Goal: Information Seeking & Learning: Learn about a topic

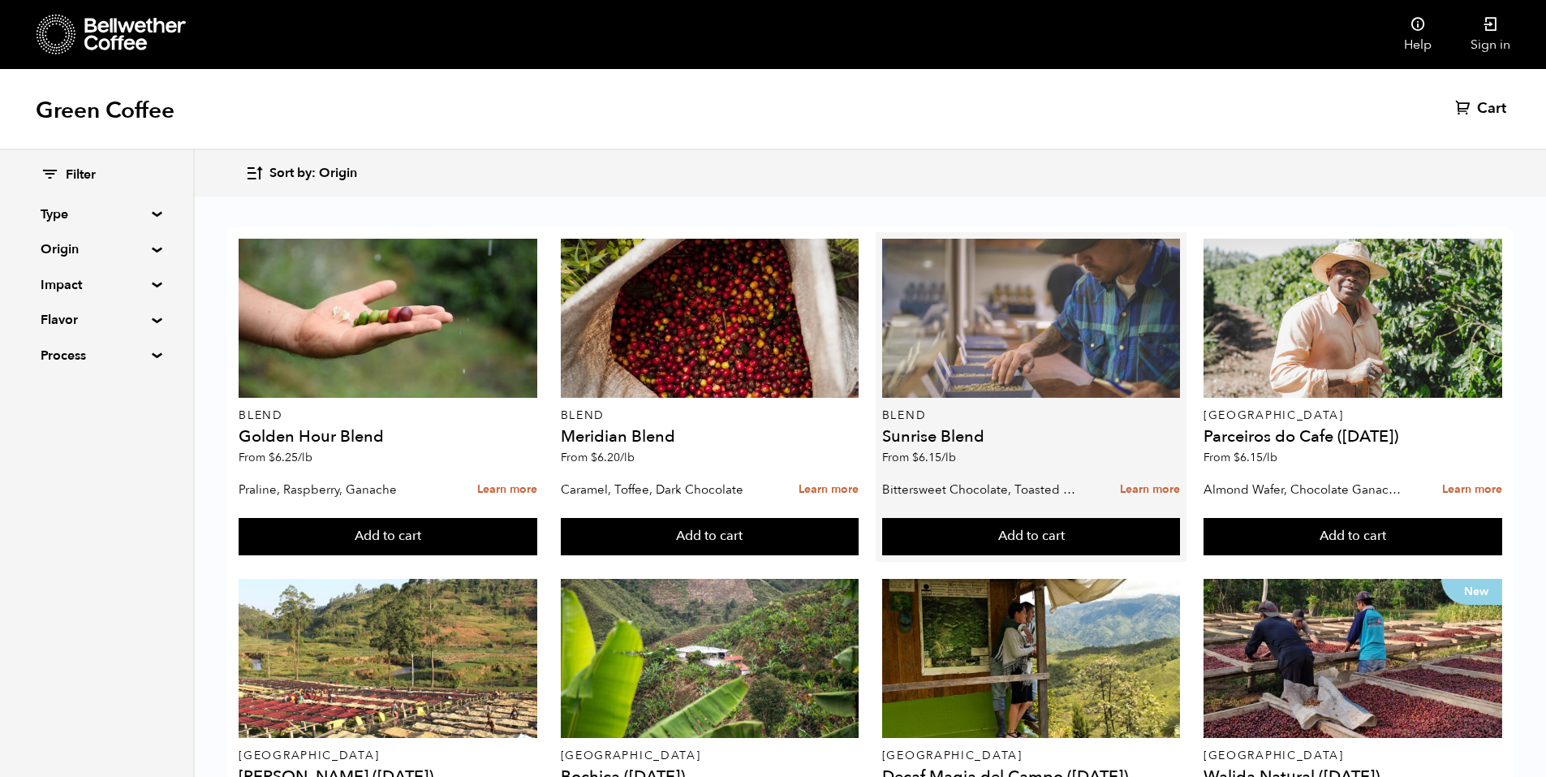
scroll to position [323, 0]
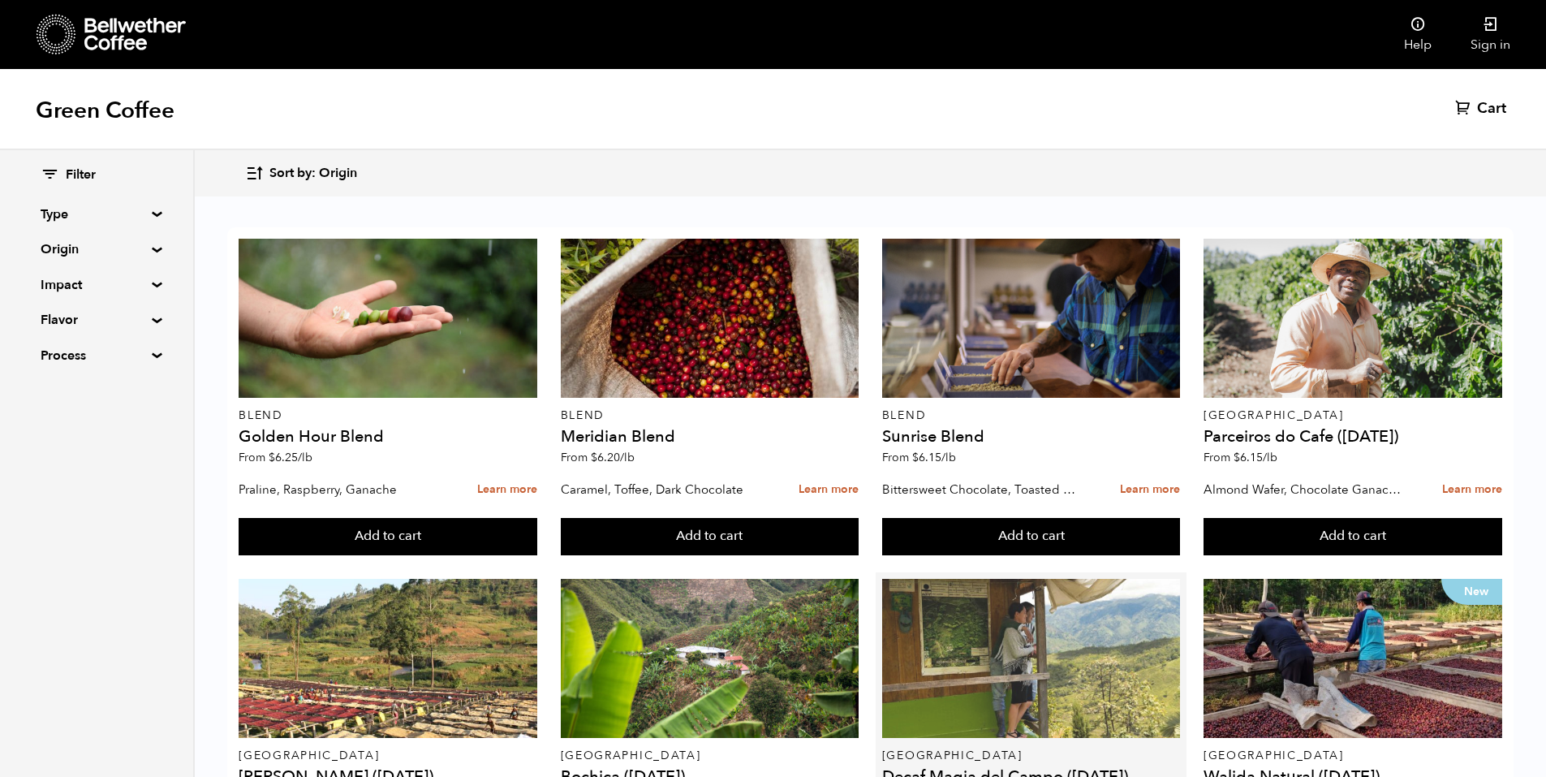
click at [897, 579] on div at bounding box center [1031, 658] width 299 height 159
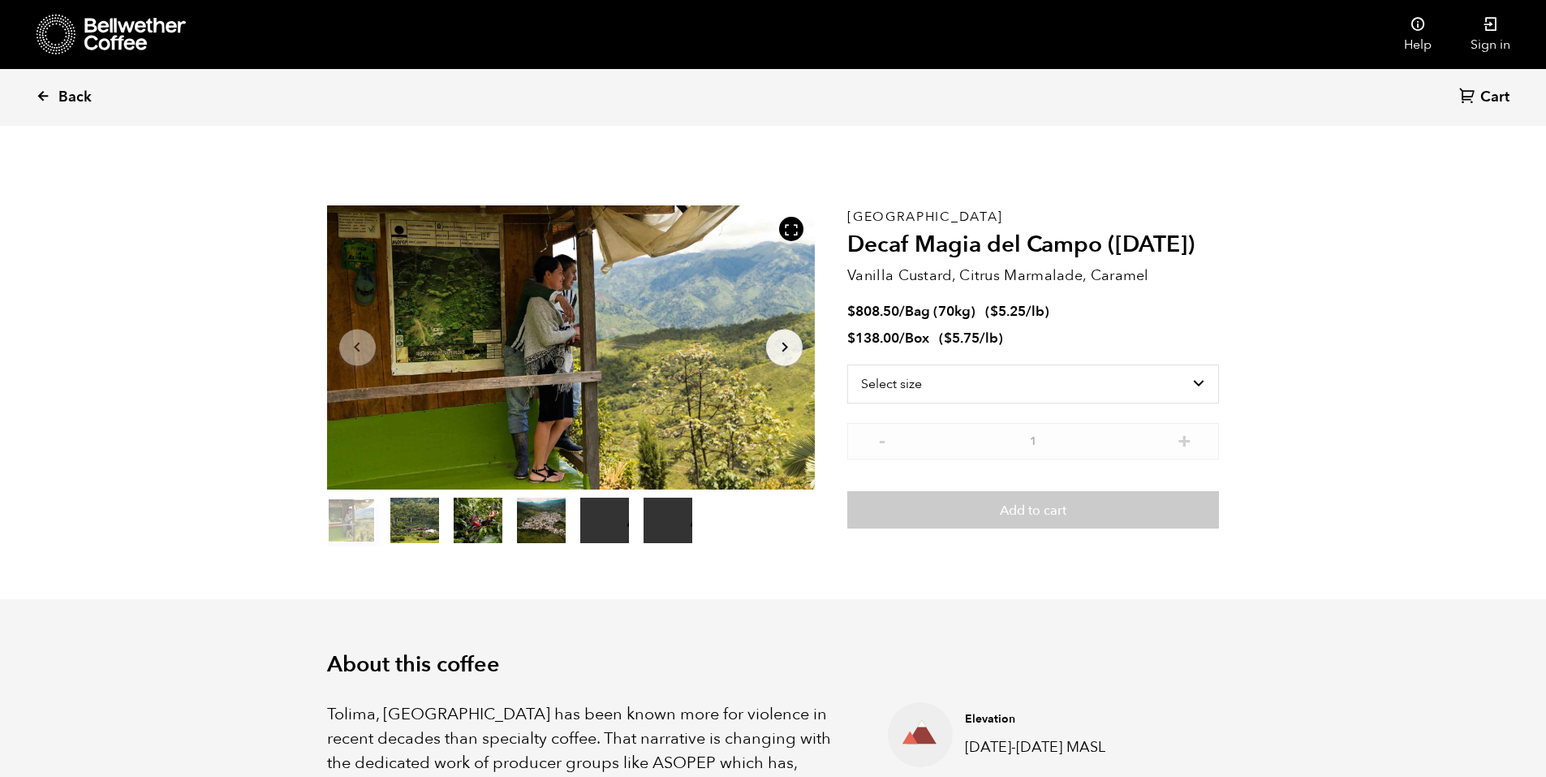
click at [80, 102] on span "Back" at bounding box center [74, 97] width 33 height 19
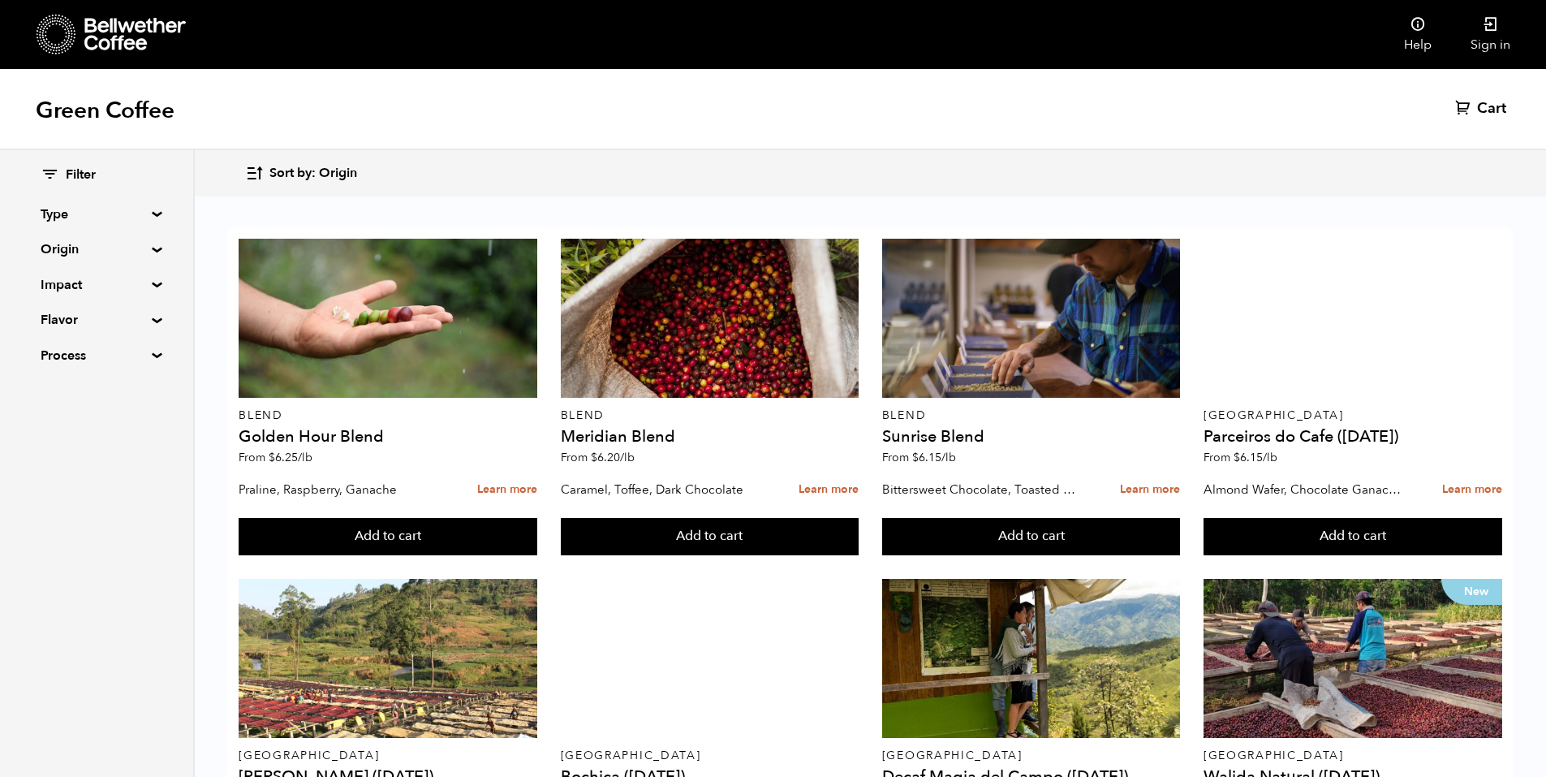
scroll to position [510, 0]
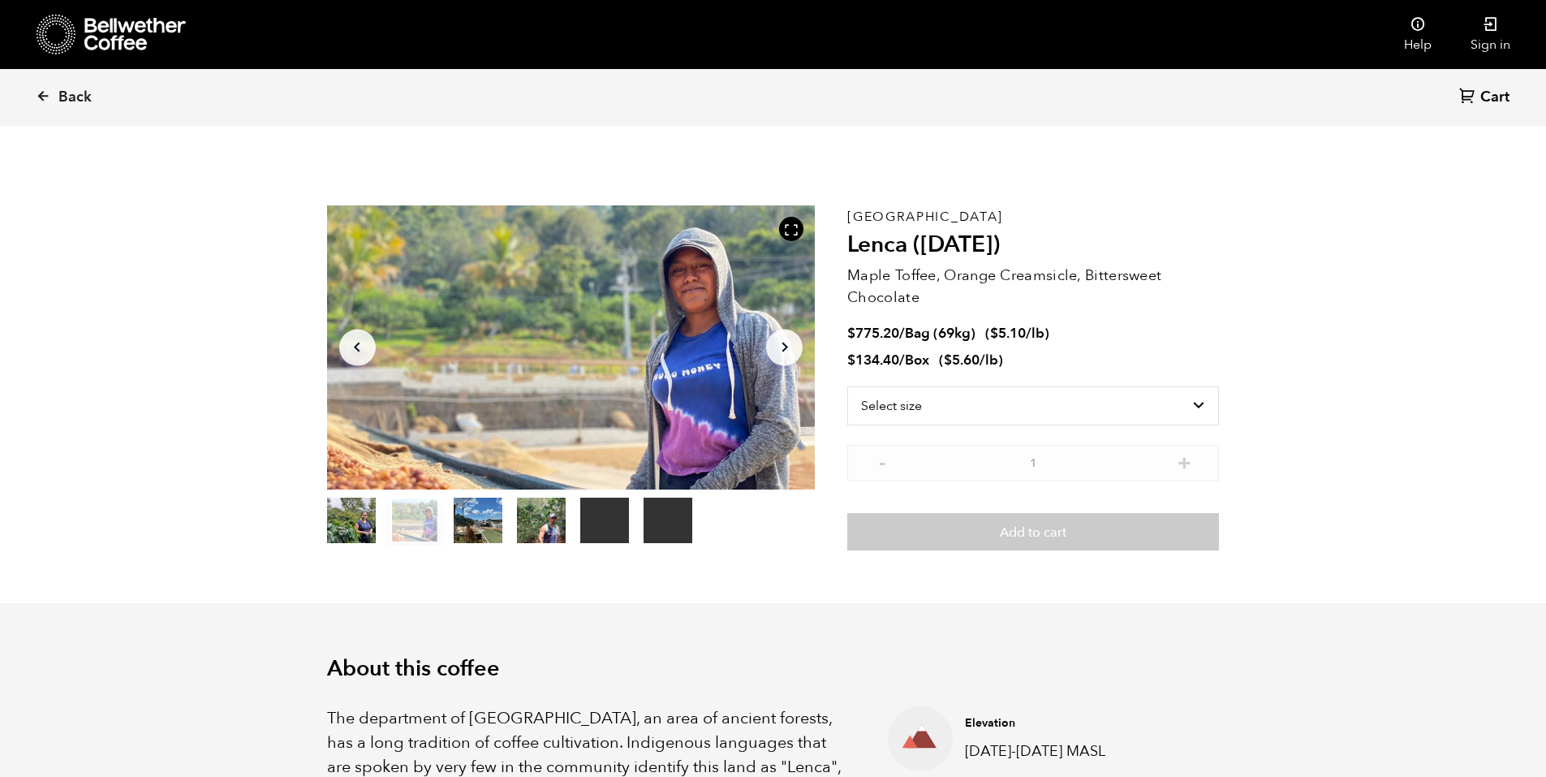
drag, startPoint x: 593, startPoint y: 337, endPoint x: 821, endPoint y: 424, distance: 244.3
click at [821, 424] on div "Your browser does not support the video tag. Your browser does not support the …" at bounding box center [587, 377] width 521 height 345
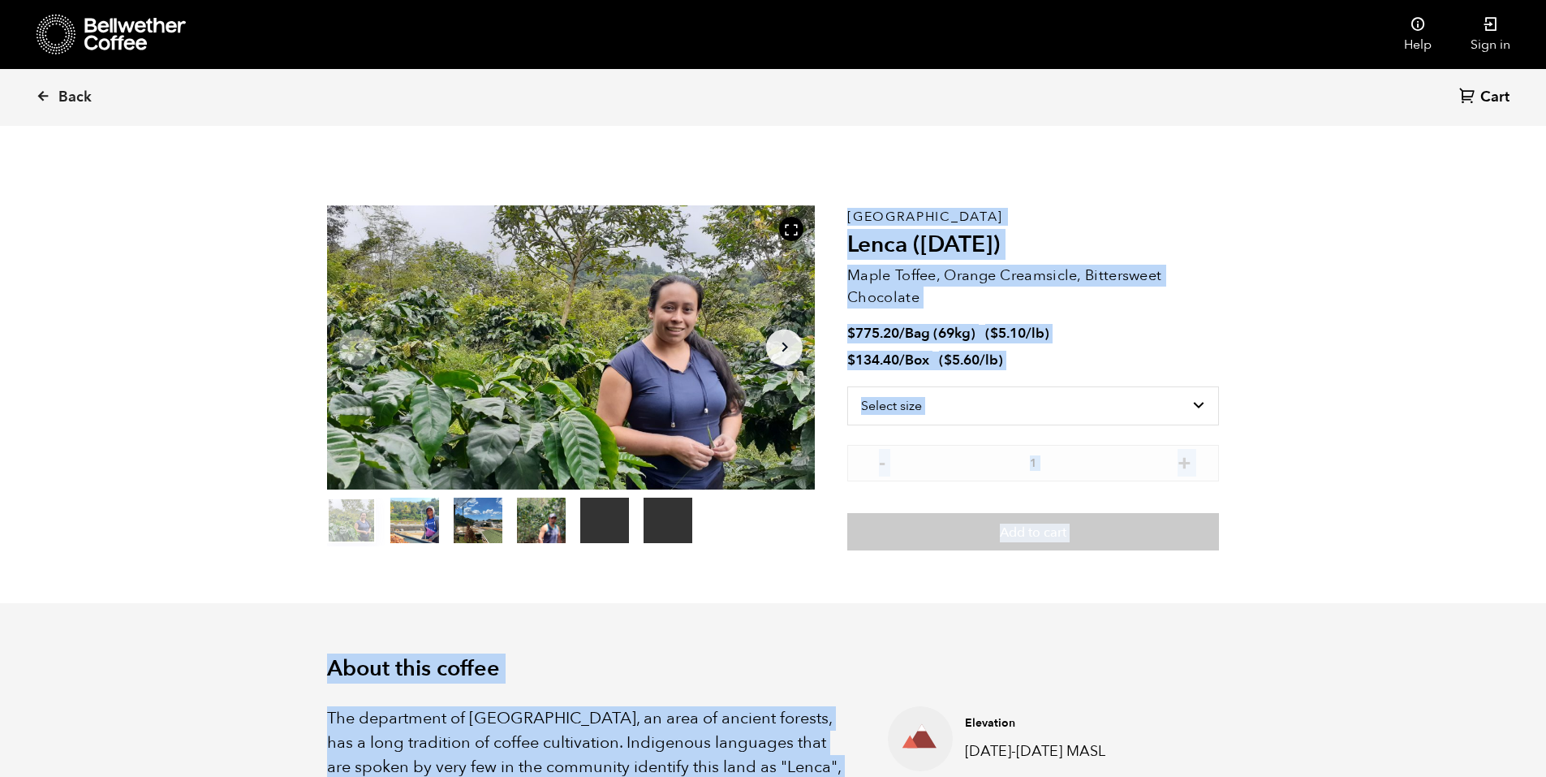
drag, startPoint x: 480, startPoint y: 692, endPoint x: 328, endPoint y: 672, distance: 153.1
copy div "About this coffee The department of Morazan, an area of ancient forests, has a …"
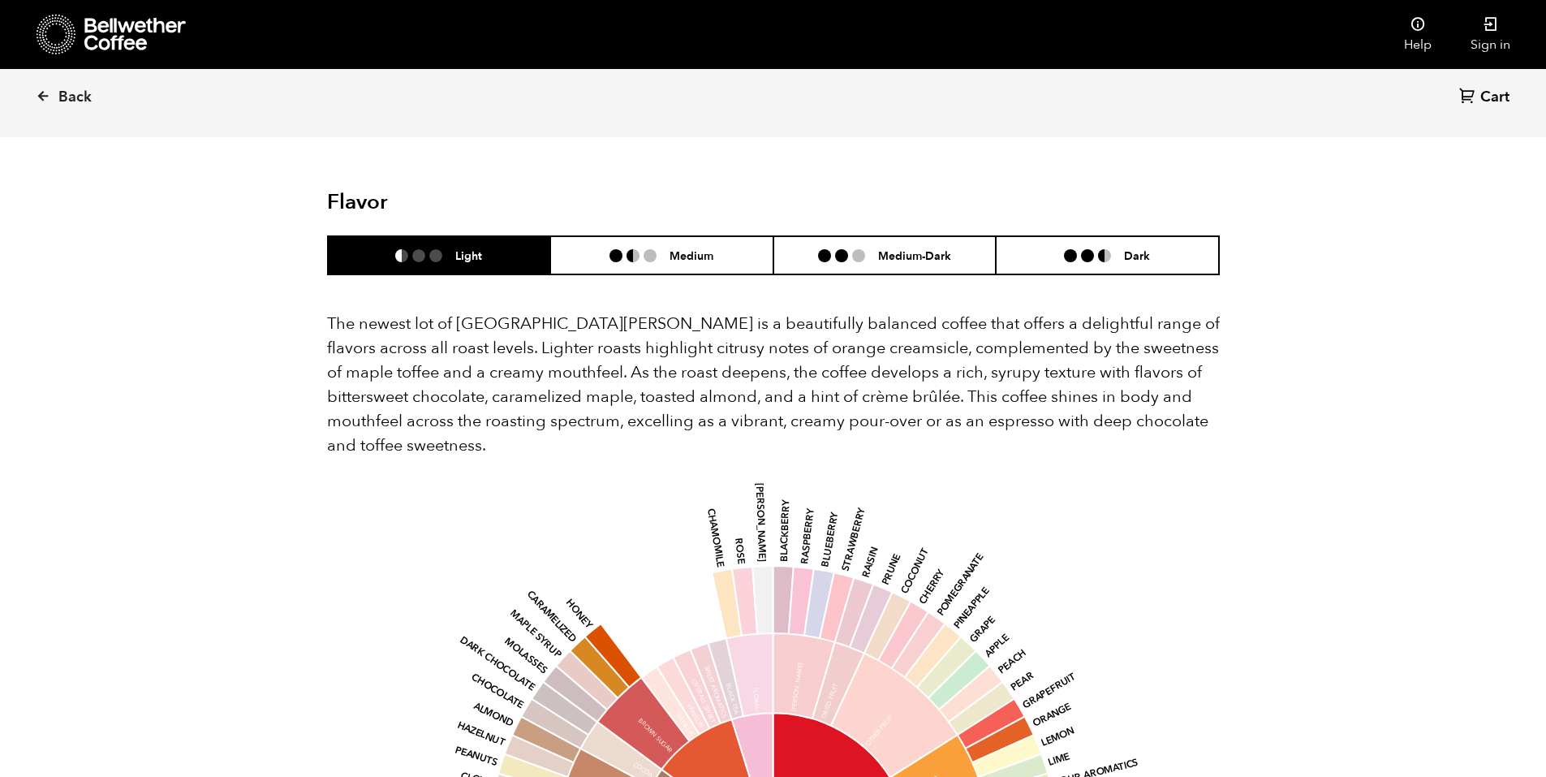
scroll to position [1510, 0]
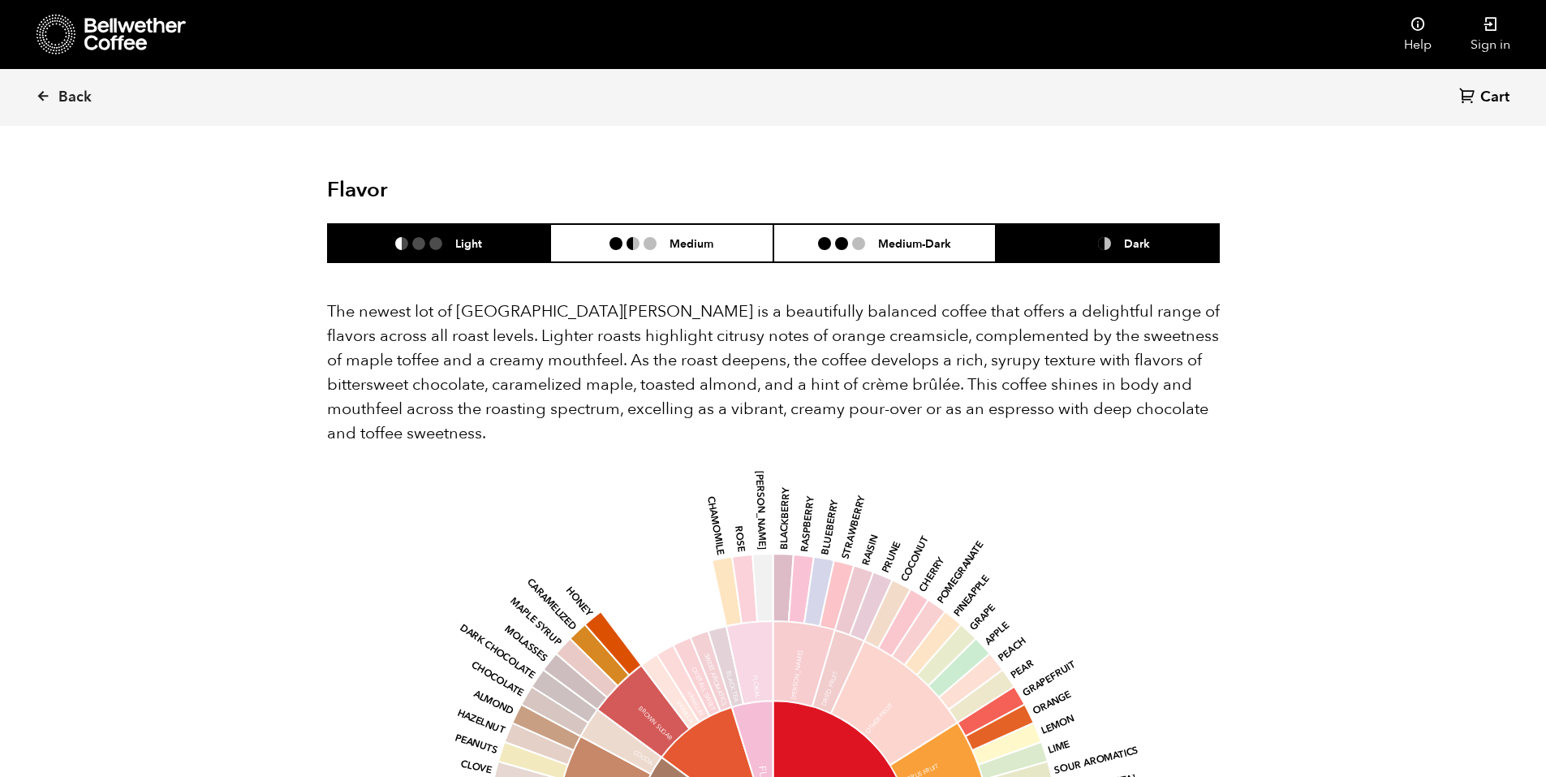
drag, startPoint x: 868, startPoint y: 349, endPoint x: 1080, endPoint y: 217, distance: 250.4
click at [1080, 237] on ul at bounding box center [1094, 243] width 60 height 13
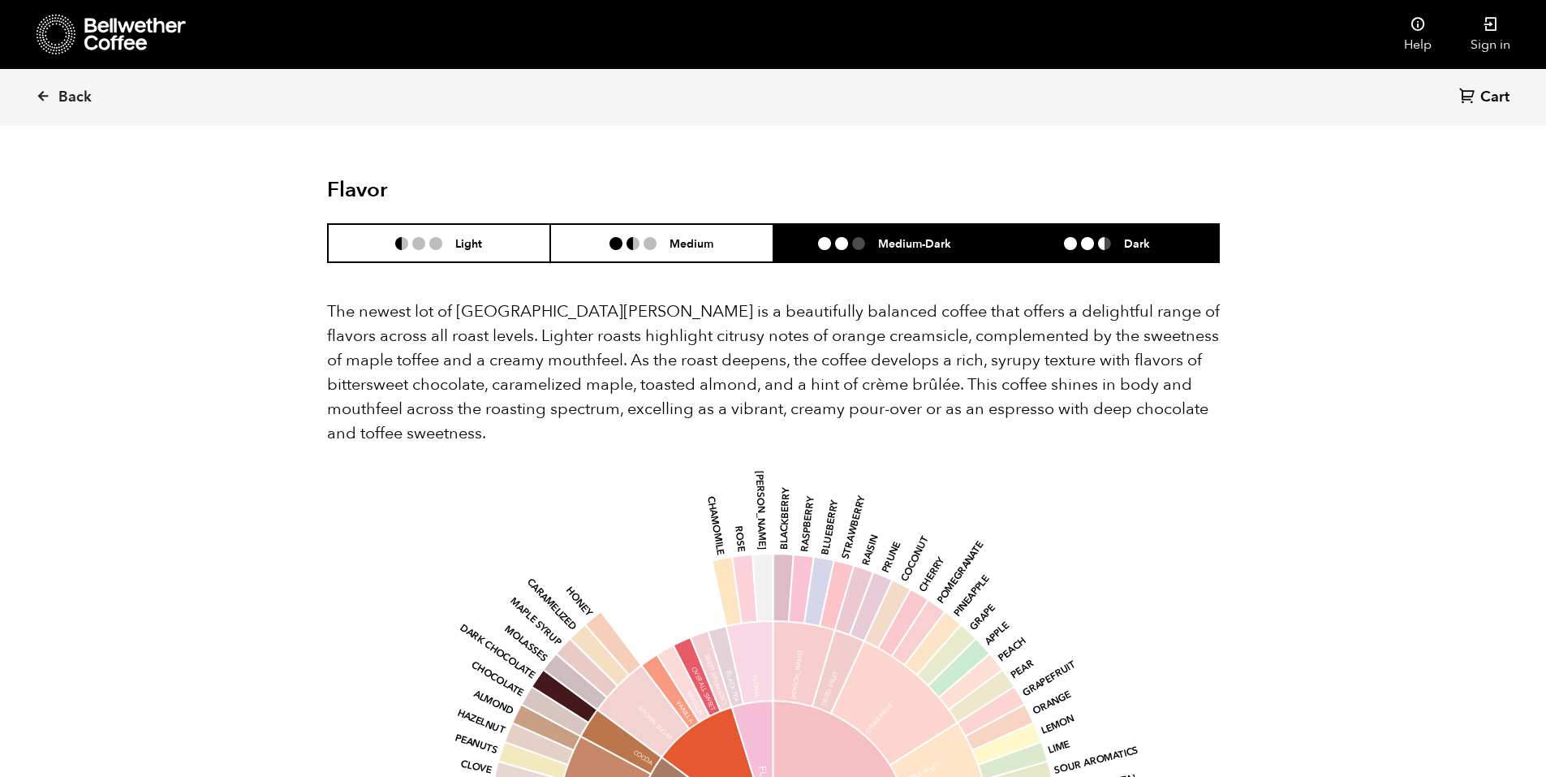
click at [922, 224] on li "Medium-Dark" at bounding box center [884, 243] width 223 height 38
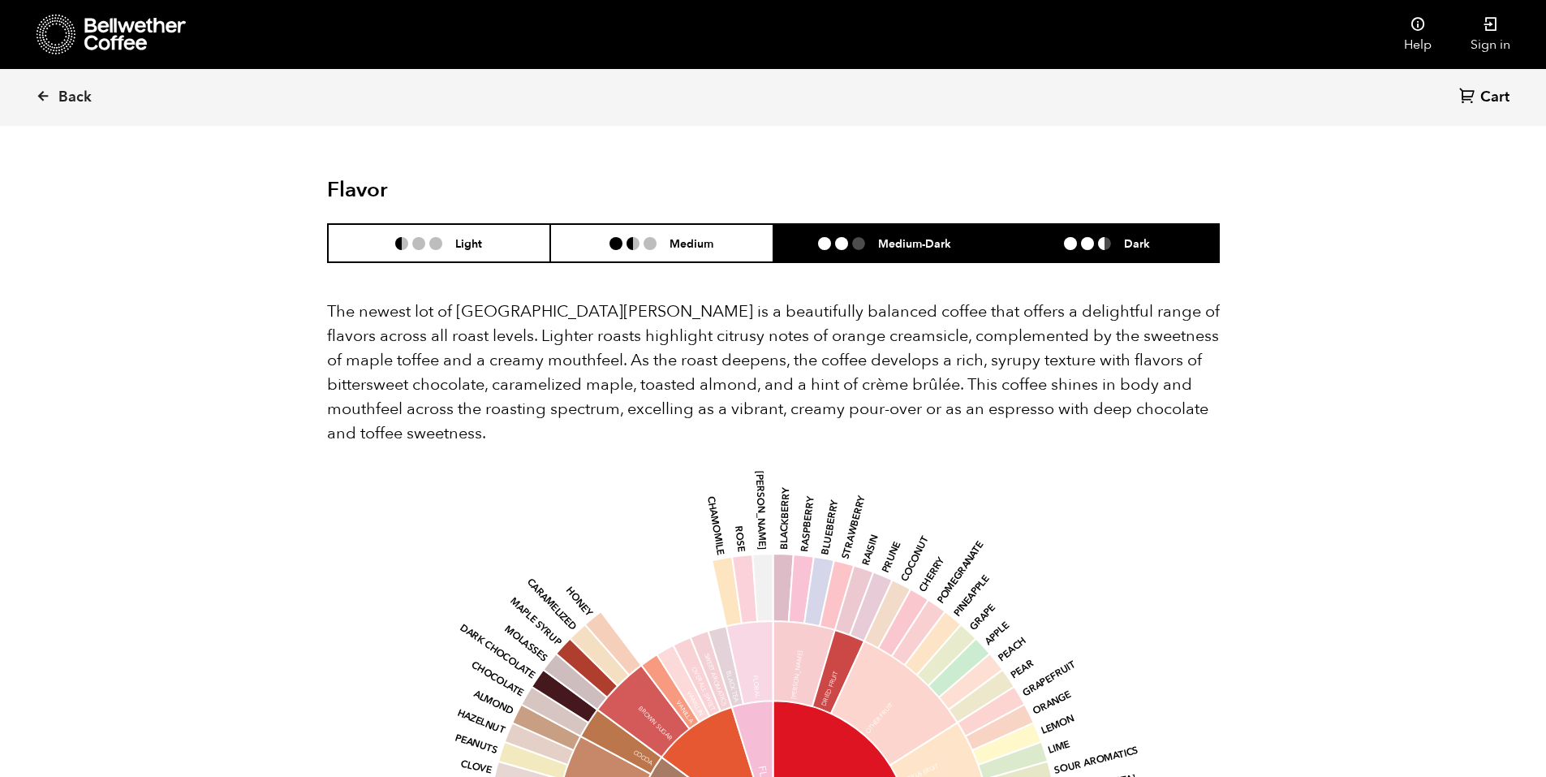
click at [1060, 224] on li "Dark" at bounding box center [1107, 243] width 223 height 38
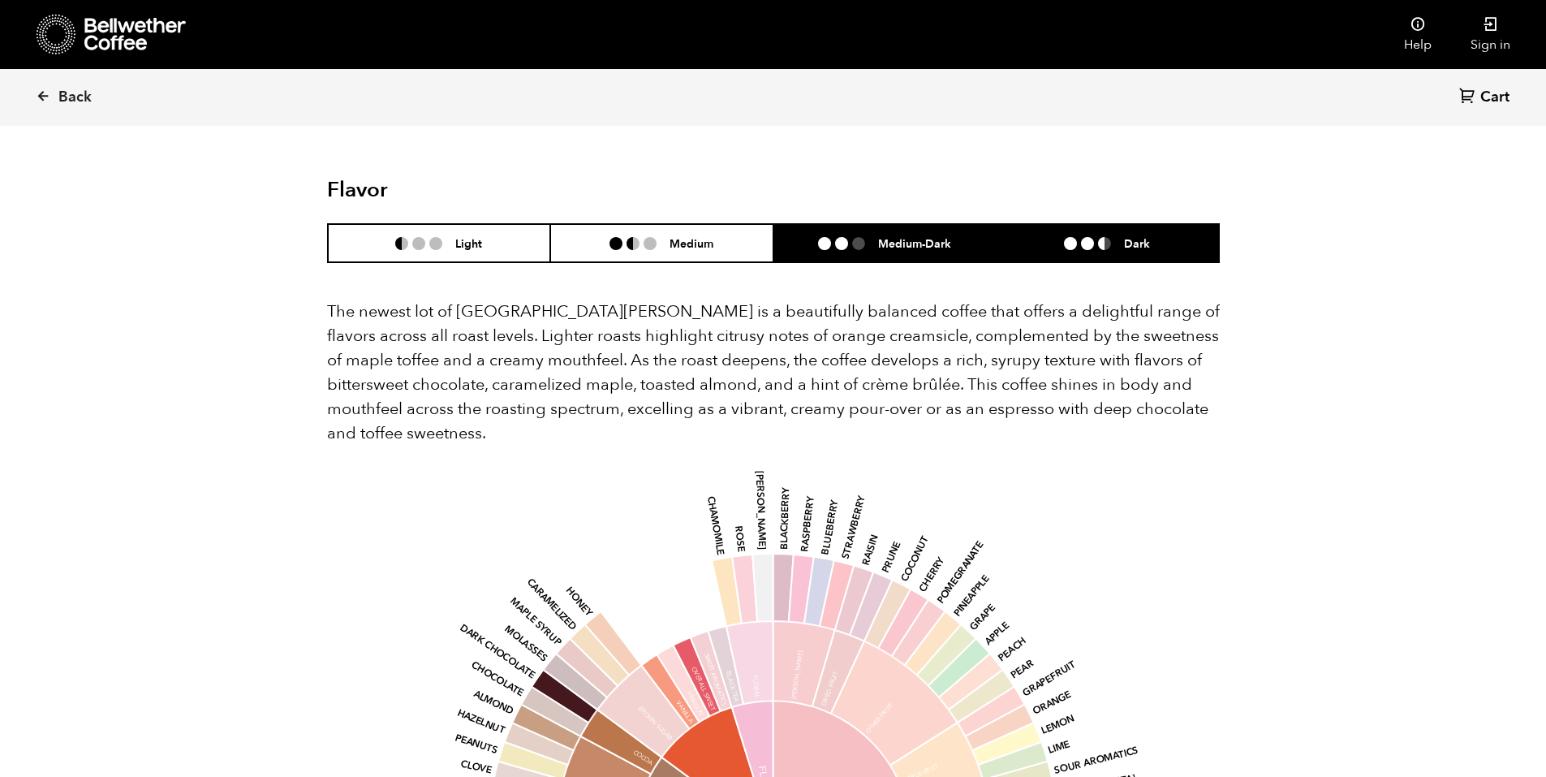
click at [849, 237] on ul at bounding box center [848, 243] width 60 height 13
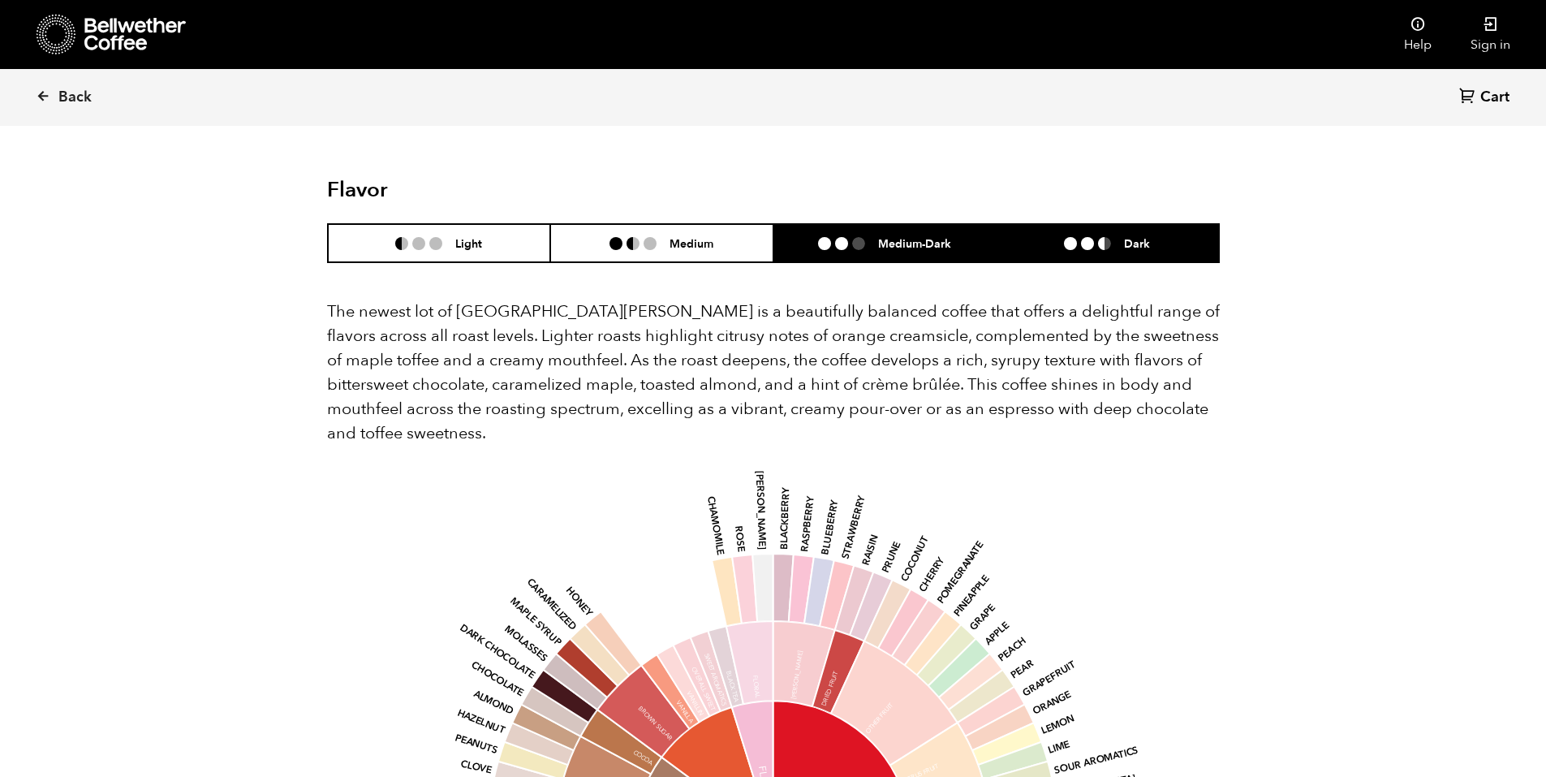
click at [1049, 224] on li "Dark" at bounding box center [1107, 243] width 223 height 38
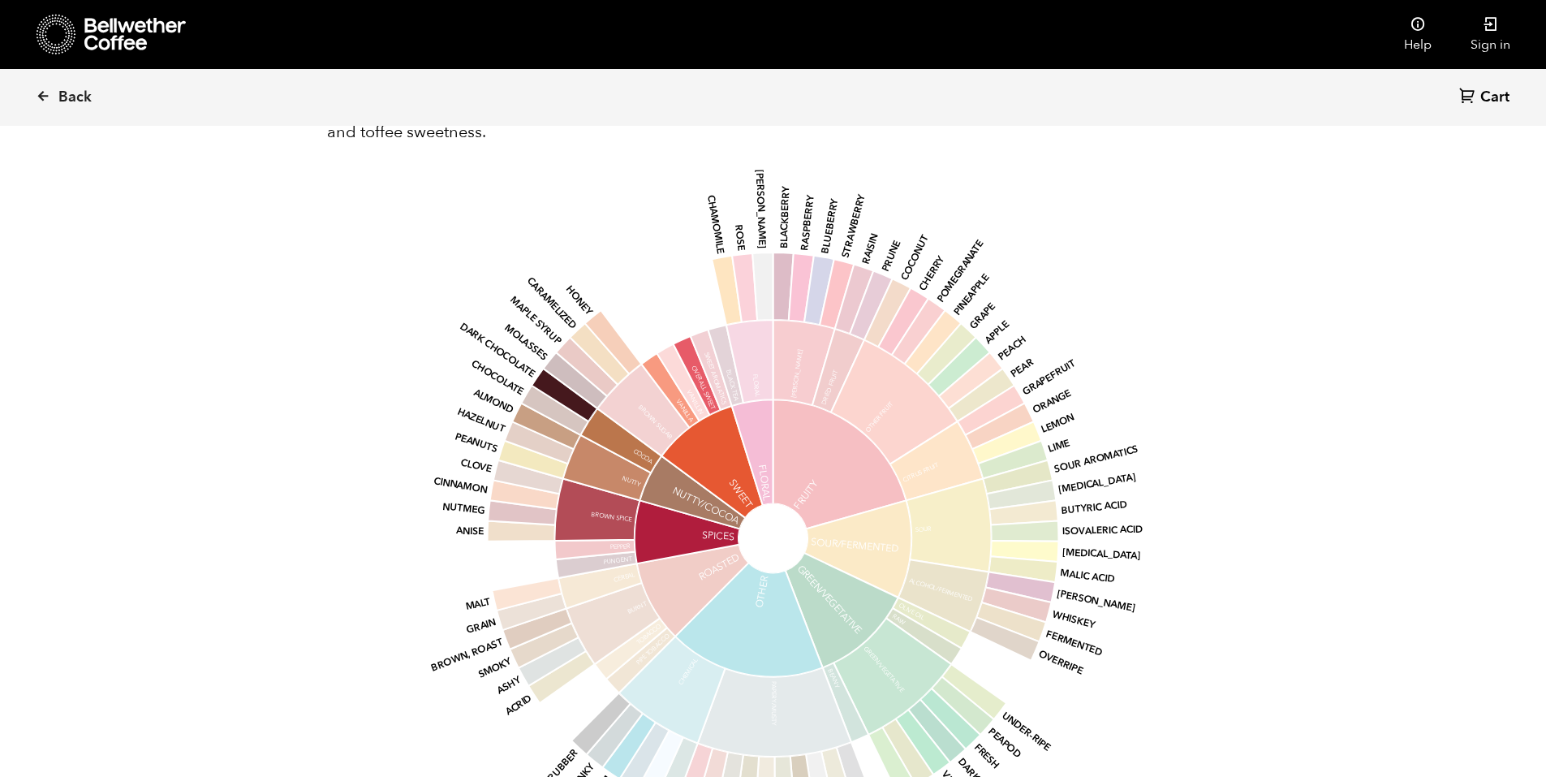
scroll to position [1812, 0]
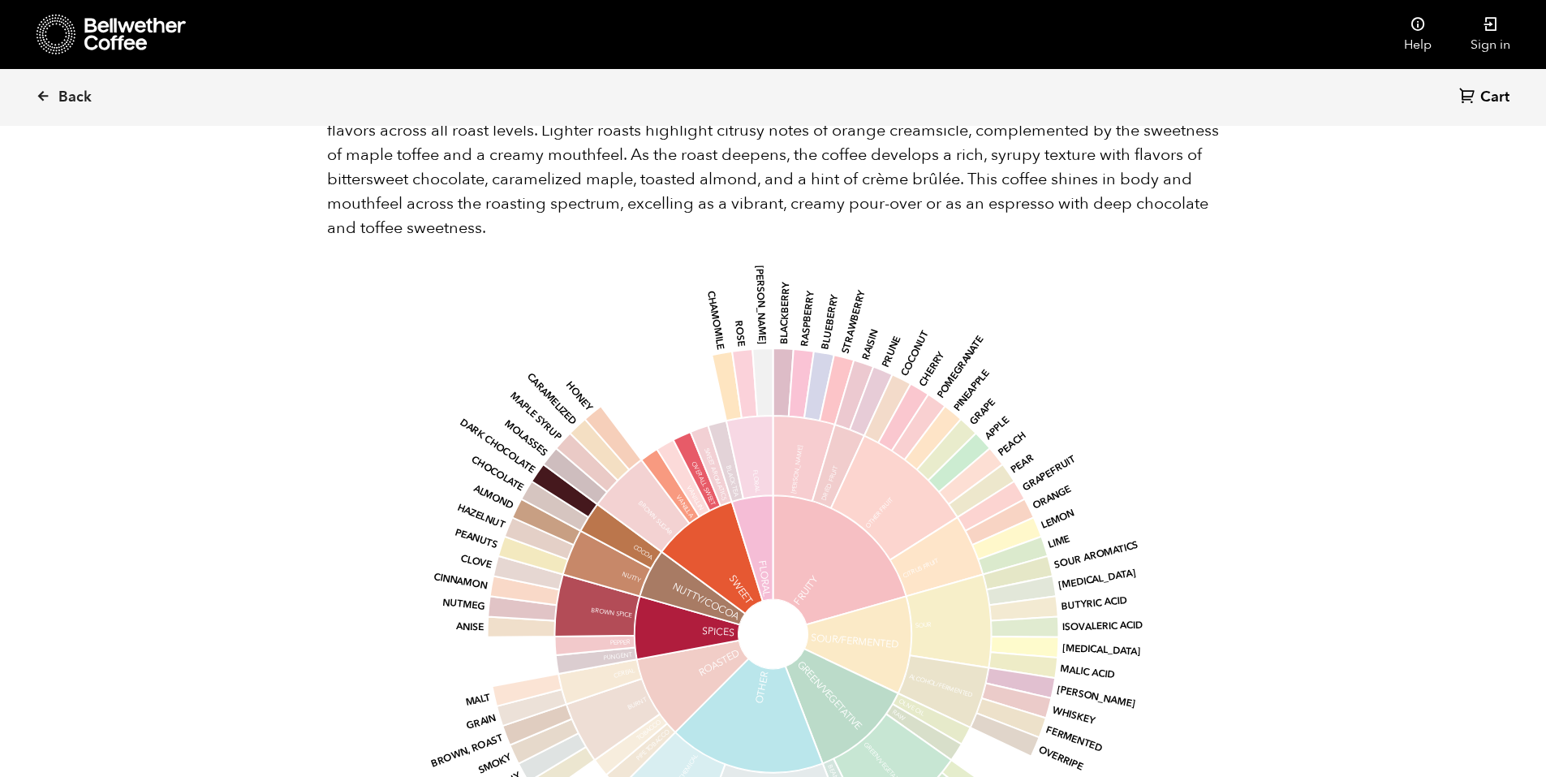
click at [1000, 289] on icon "base Fruity Sour/Fermented Green/Vegetative Other Roasted Spices Nutty/Cocoa Sw…" at bounding box center [773, 634] width 848 height 690
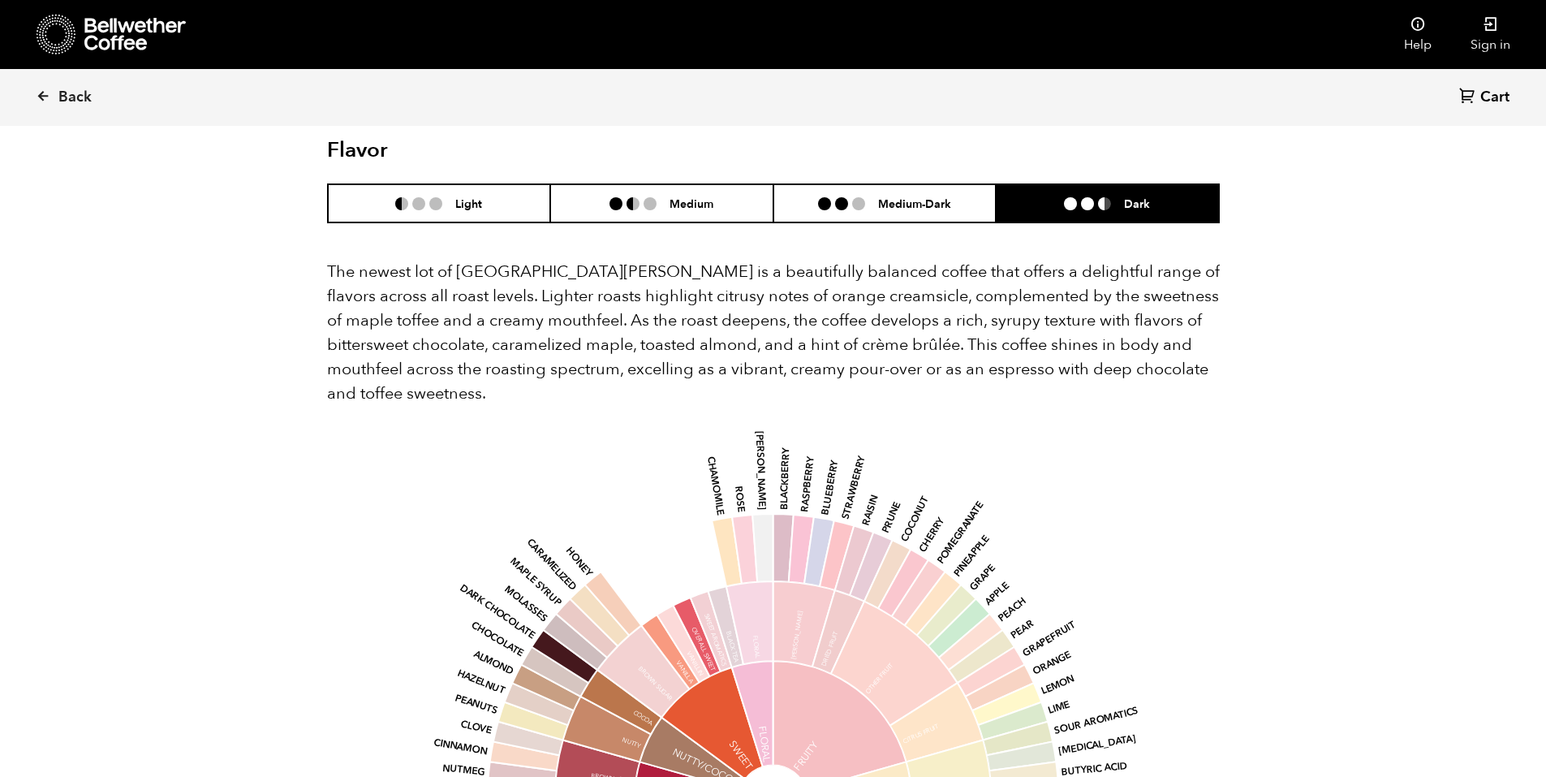
scroll to position [1550, 0]
click at [717, 184] on li "Medium" at bounding box center [661, 203] width 223 height 38
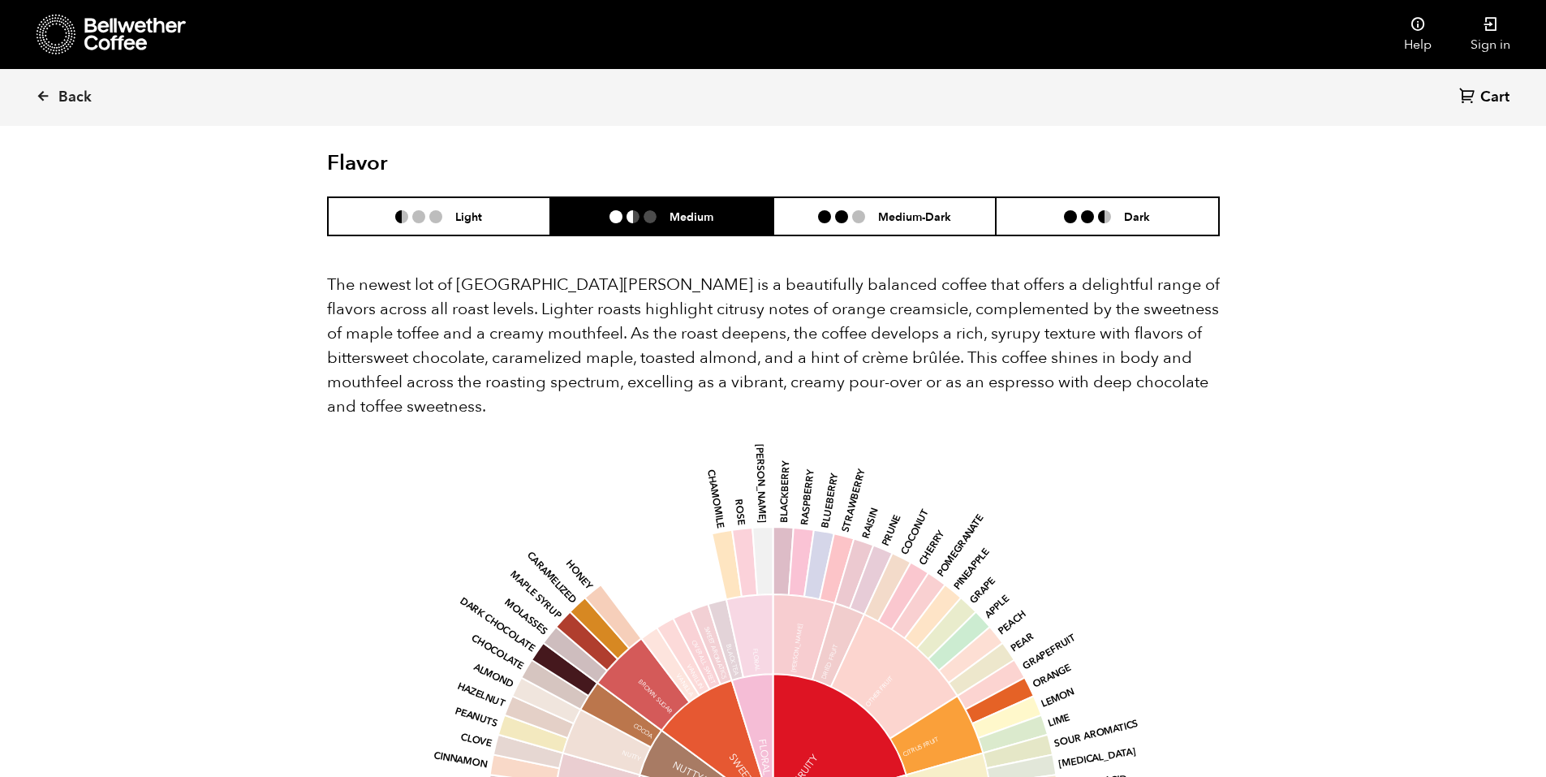
scroll to position [1535, 0]
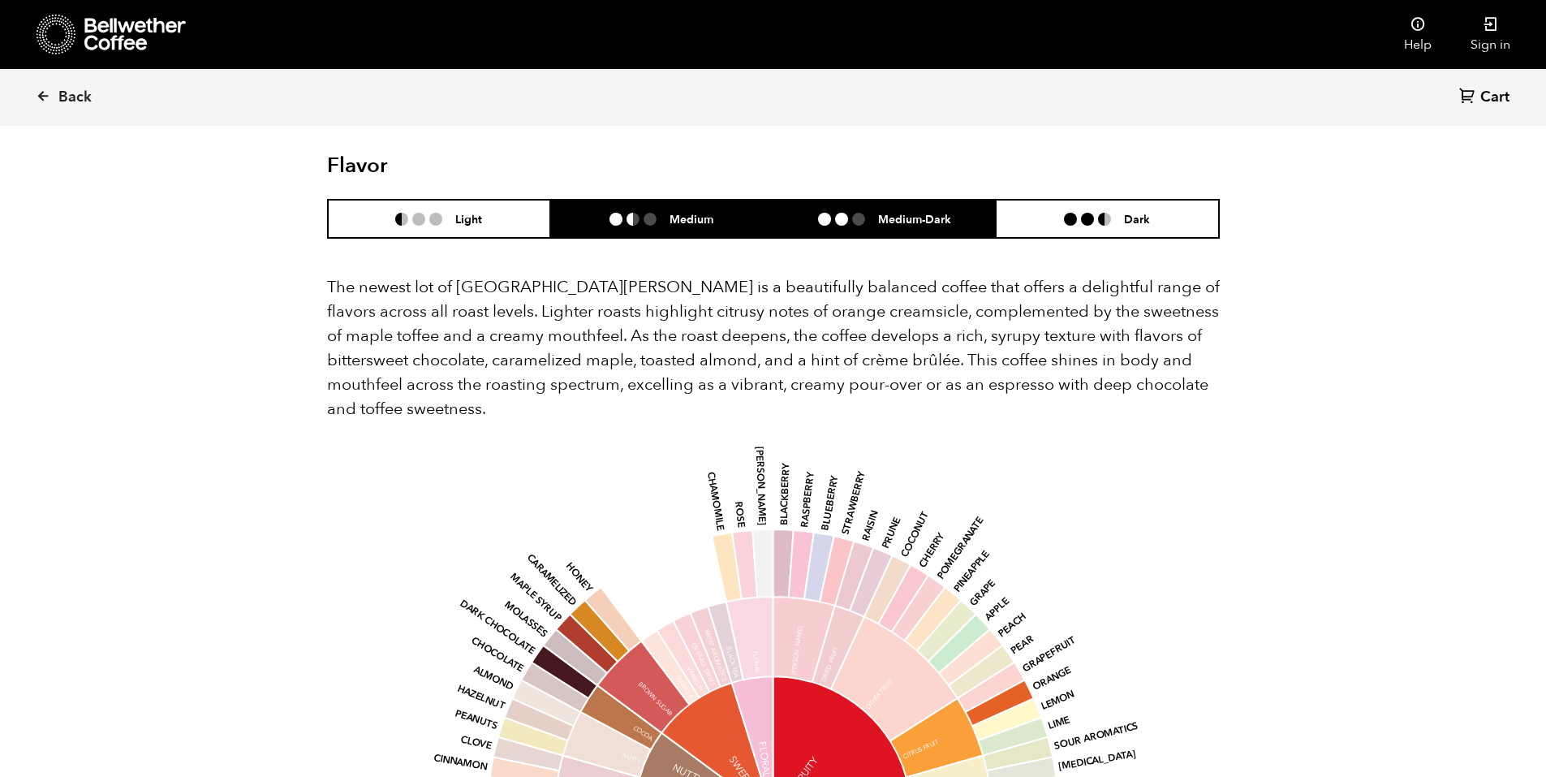
click at [843, 213] on li "Medium-Dark" at bounding box center [884, 219] width 223 height 38
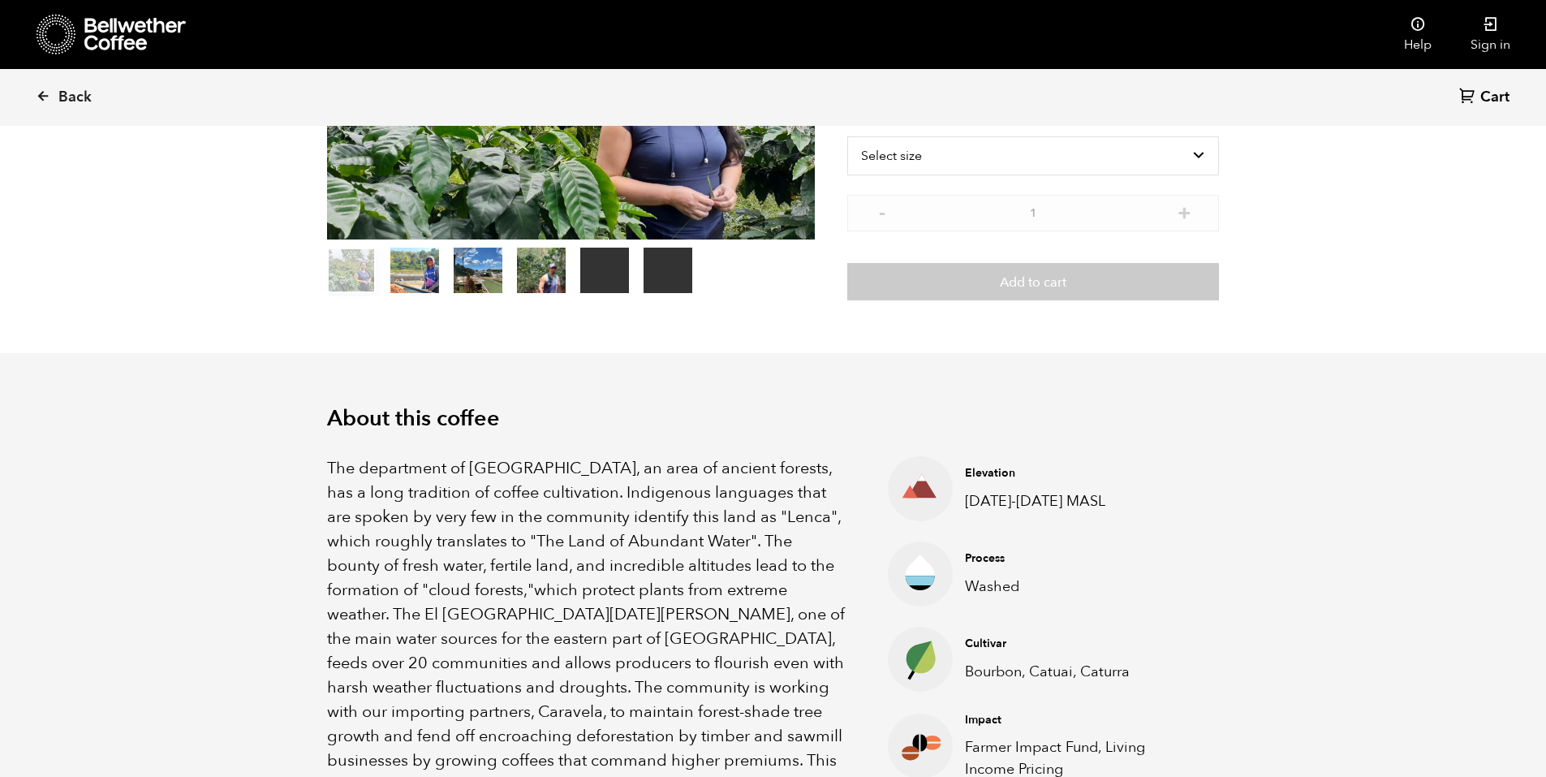
scroll to position [0, 0]
